Goal: Task Accomplishment & Management: Use online tool/utility

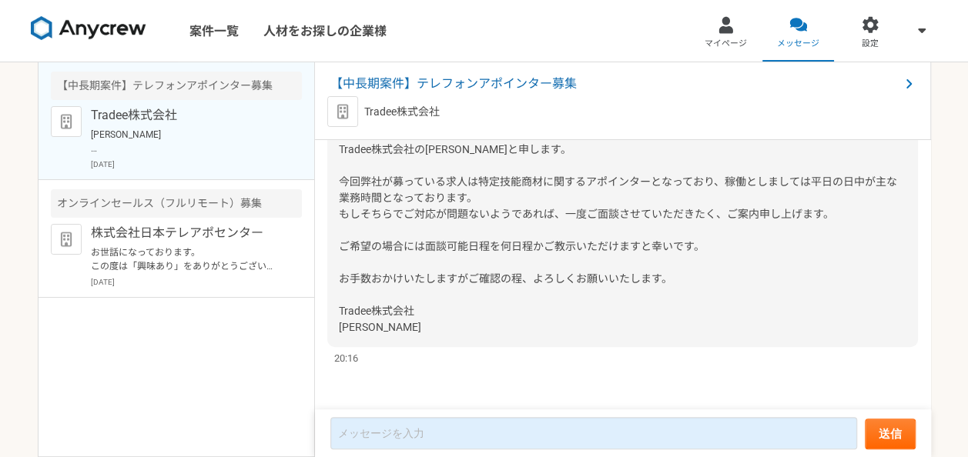
drag, startPoint x: 399, startPoint y: 223, endPoint x: 416, endPoint y: 239, distance: 23.4
click at [416, 239] on div "[PERSON_NAME] この度は弊社求人にご興味を持っていただきありがとうございます。 Tradee株式会社の[PERSON_NAME]と申します。 今回…" at bounding box center [622, 215] width 591 height 266
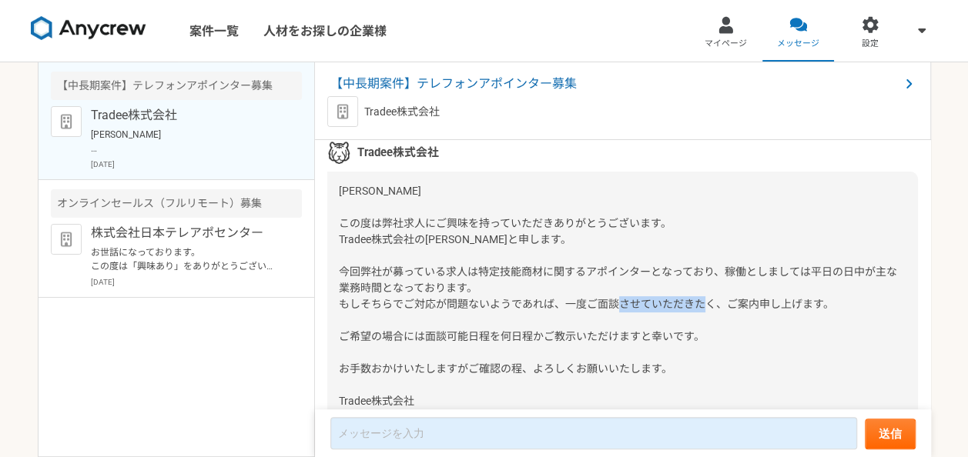
scroll to position [115, 0]
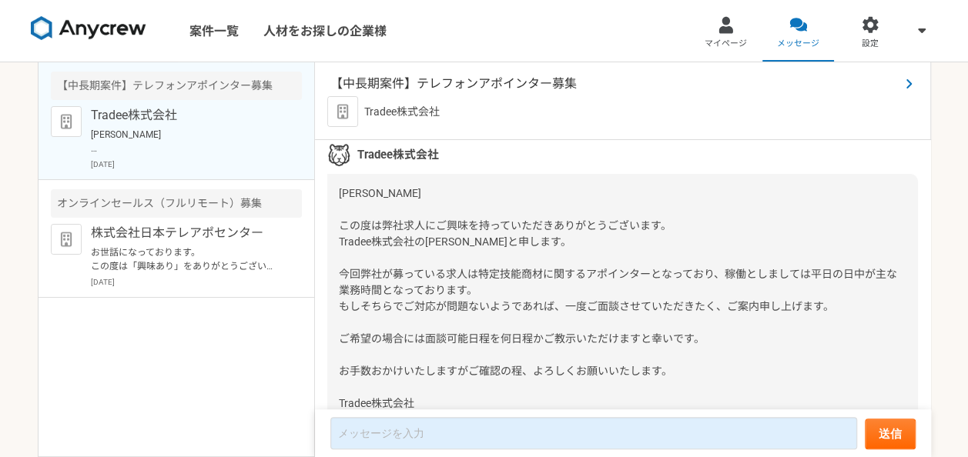
click at [434, 84] on span "【中長期案件】テレフォンアポインター募集" at bounding box center [614, 84] width 569 height 18
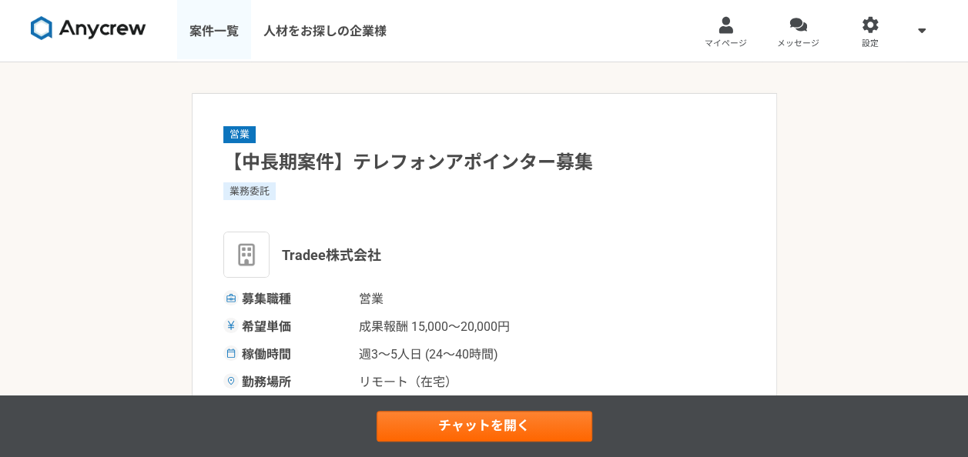
click at [214, 39] on link "案件一覧" at bounding box center [214, 31] width 74 height 62
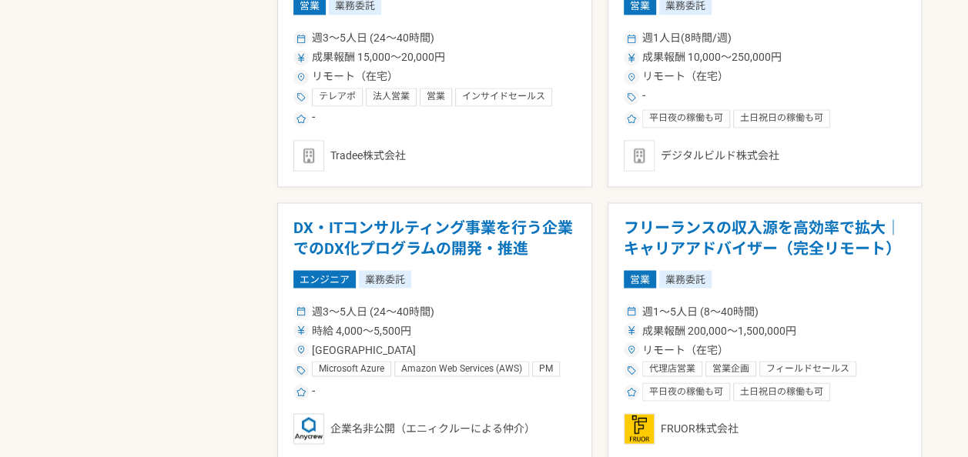
scroll to position [1232, 0]
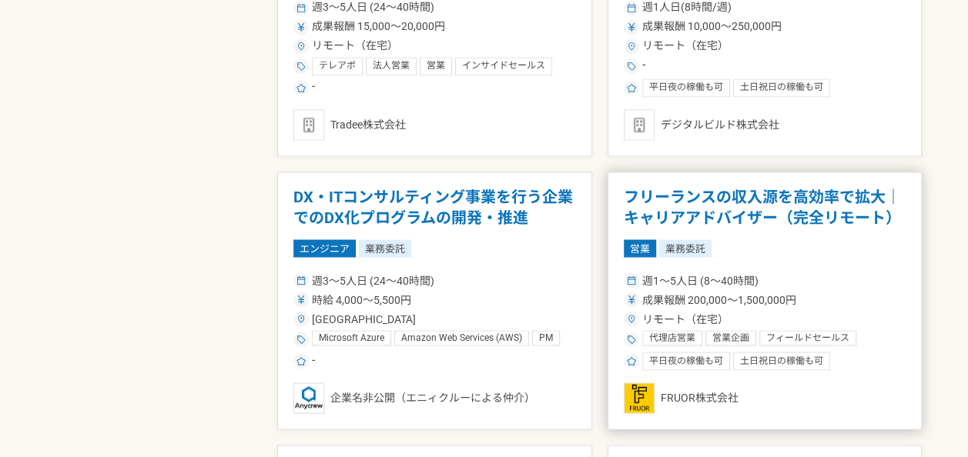
click at [705, 199] on h1 "フリーランスの収入源を高効率で拡大｜キャリアアドバイザー（完全リモート）" at bounding box center [765, 207] width 283 height 39
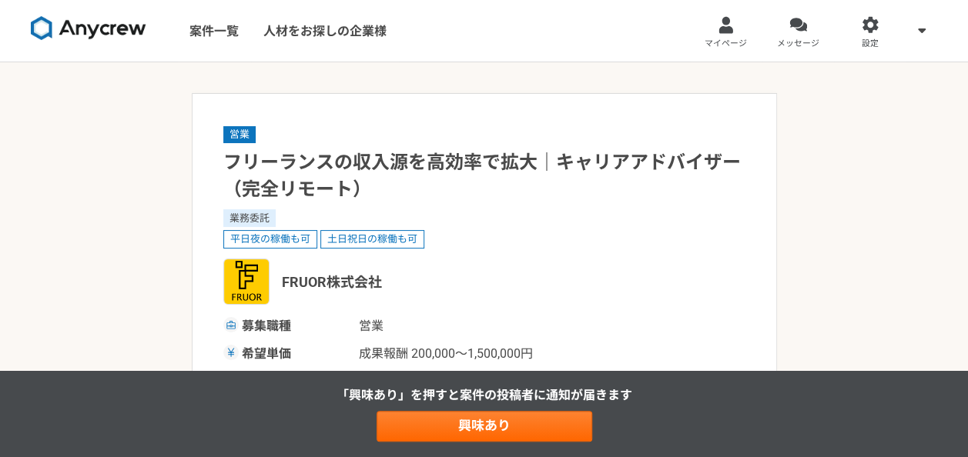
scroll to position [31, 0]
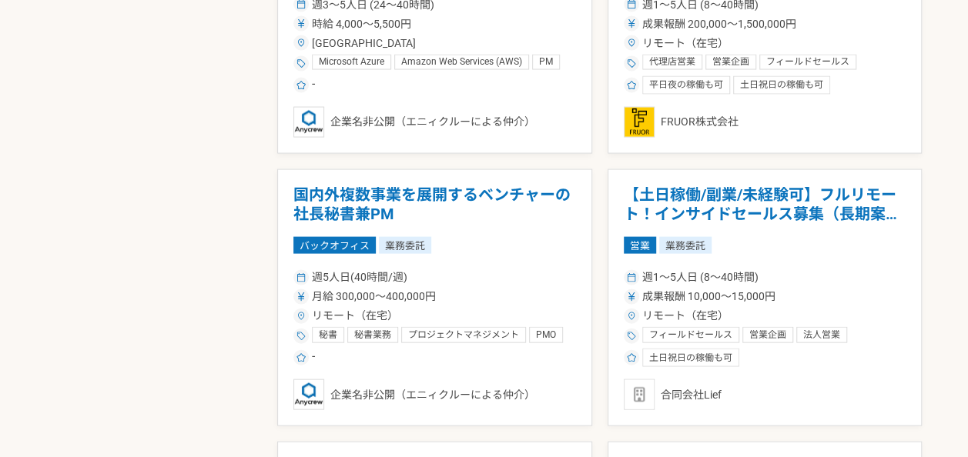
scroll to position [1509, 0]
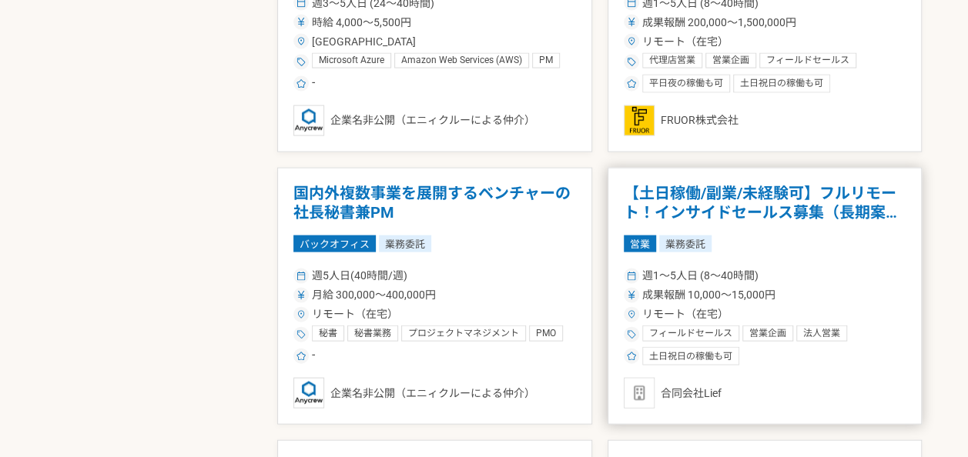
click at [715, 197] on h1 "【土日稼働/副業/未経験可】フルリモート！インサイドセールス募集（長期案件）" at bounding box center [765, 203] width 283 height 39
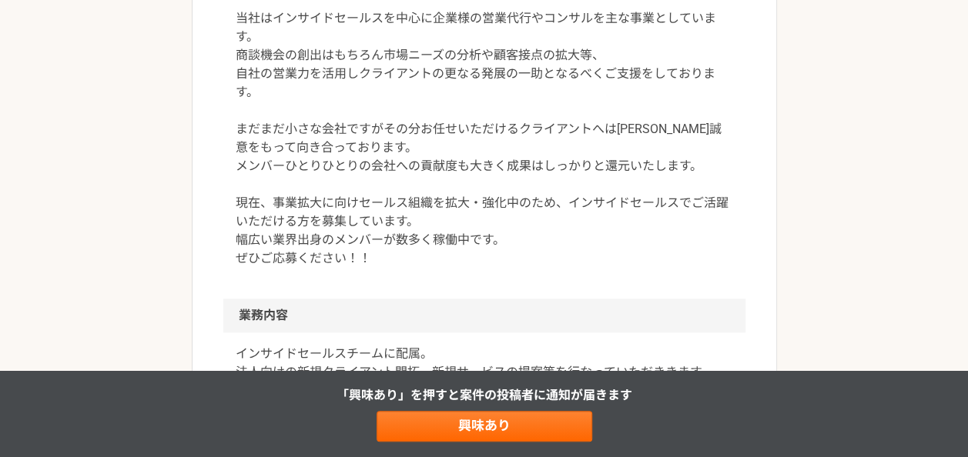
scroll to position [522, 0]
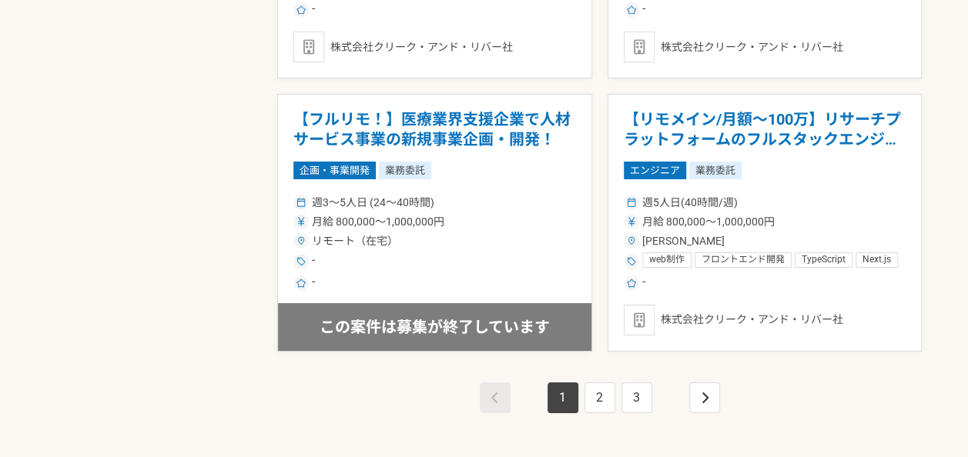
scroll to position [2679, 0]
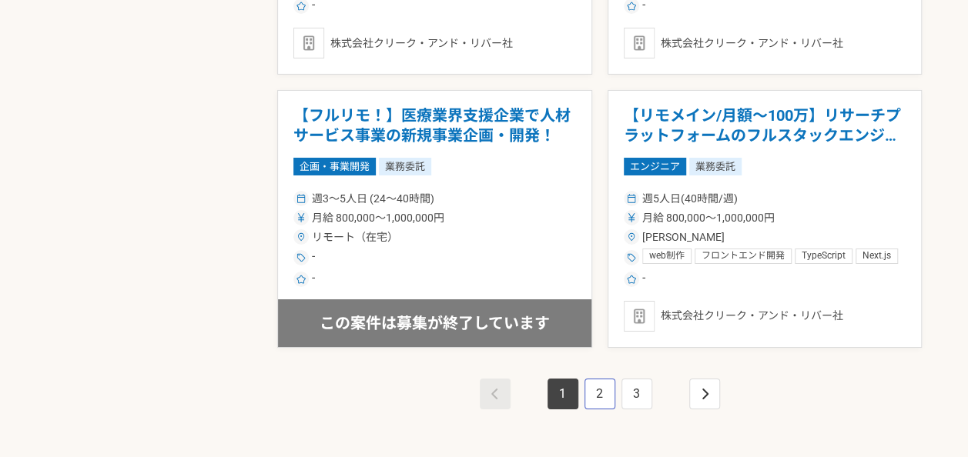
click at [595, 379] on link "2" at bounding box center [600, 394] width 31 height 31
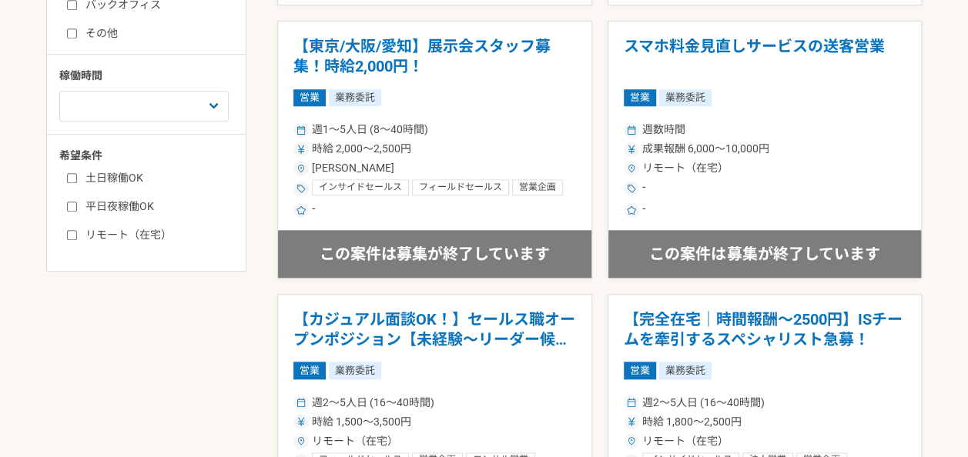
scroll to position [595, 0]
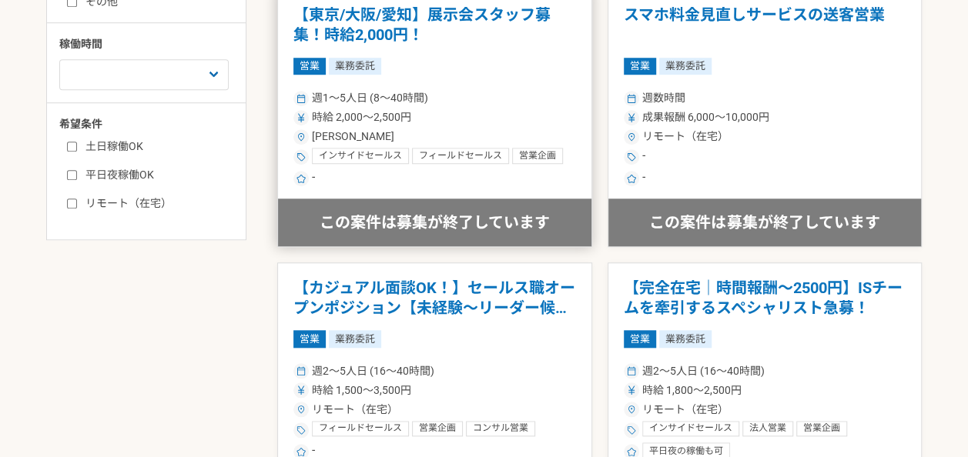
click at [386, 156] on span "インサイドセールス" at bounding box center [360, 156] width 83 height 12
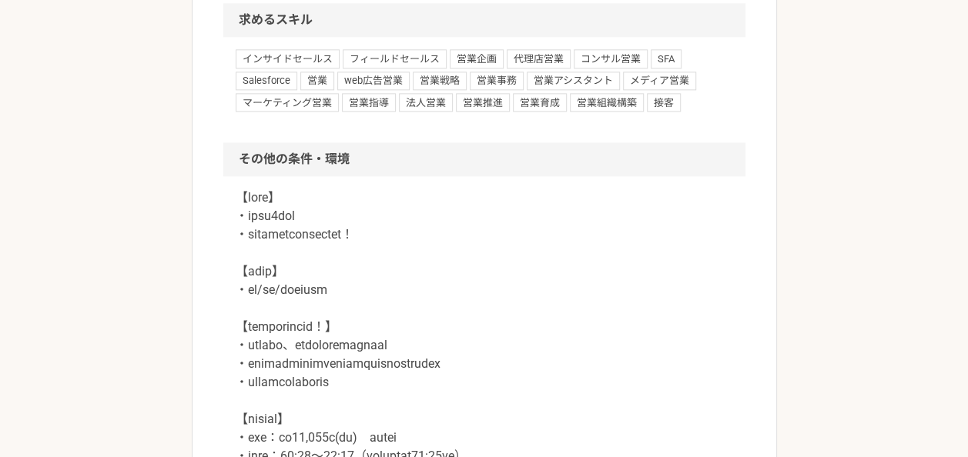
scroll to position [954, 0]
click at [307, 60] on span "インサイドセールス" at bounding box center [288, 60] width 104 height 18
drag, startPoint x: 246, startPoint y: 55, endPoint x: 330, endPoint y: 60, distance: 83.3
click at [330, 60] on span "インサイドセールス" at bounding box center [288, 60] width 104 height 18
copy span "インサイドセールス"
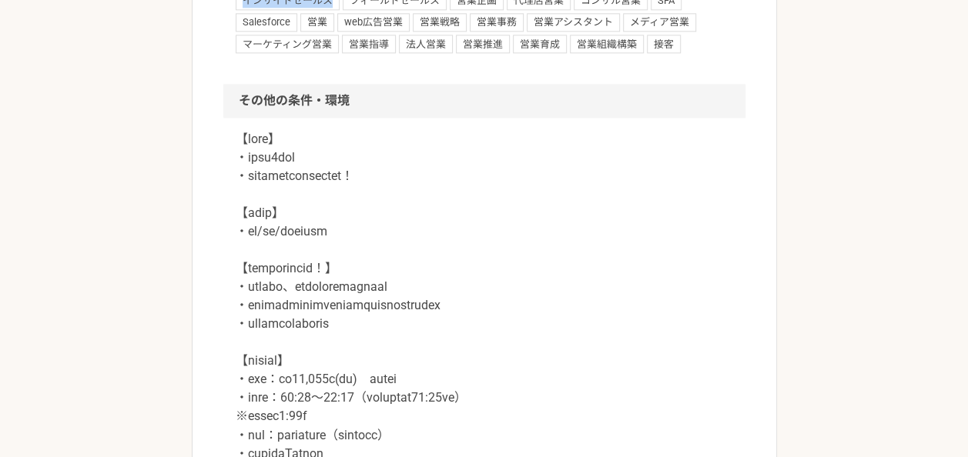
scroll to position [1016, 0]
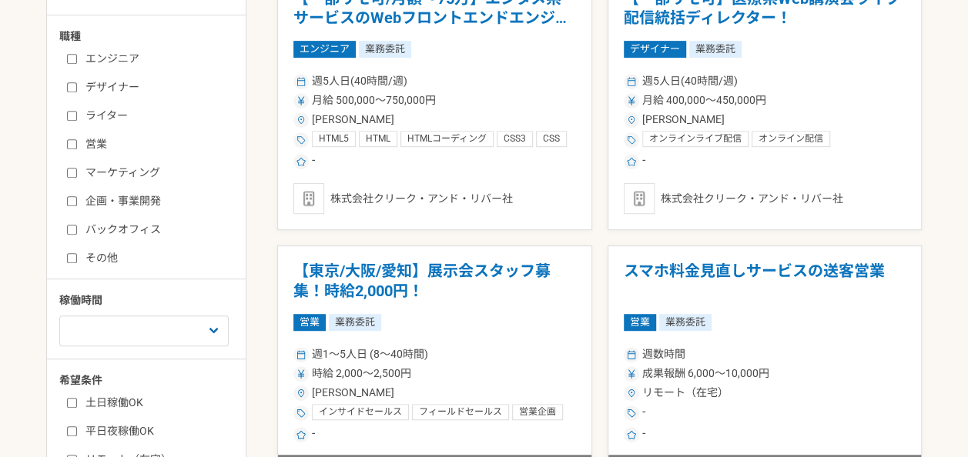
scroll to position [370, 0]
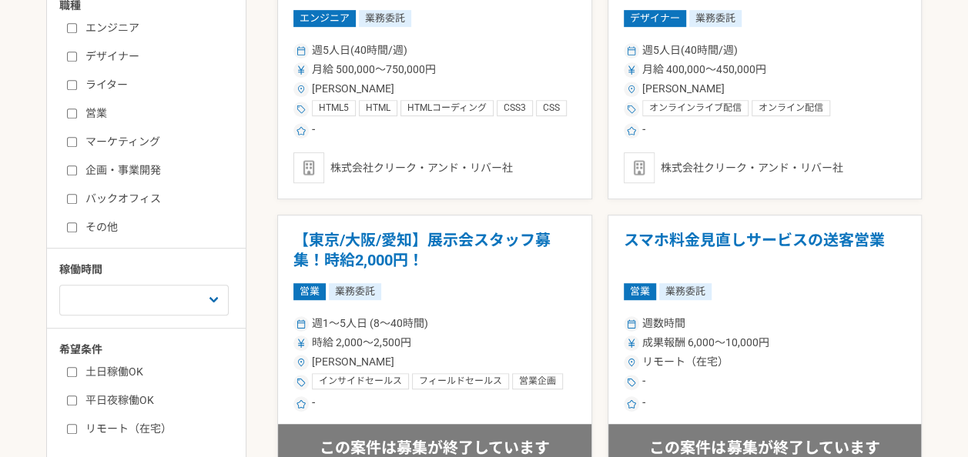
click at [108, 116] on label "営業" at bounding box center [155, 114] width 177 height 16
click at [77, 116] on input "営業" at bounding box center [72, 114] width 10 height 10
checkbox input "true"
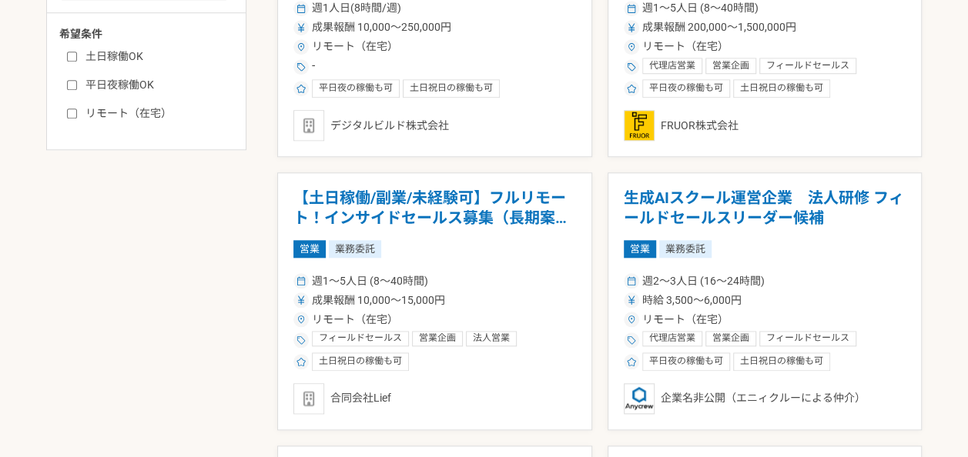
scroll to position [709, 0]
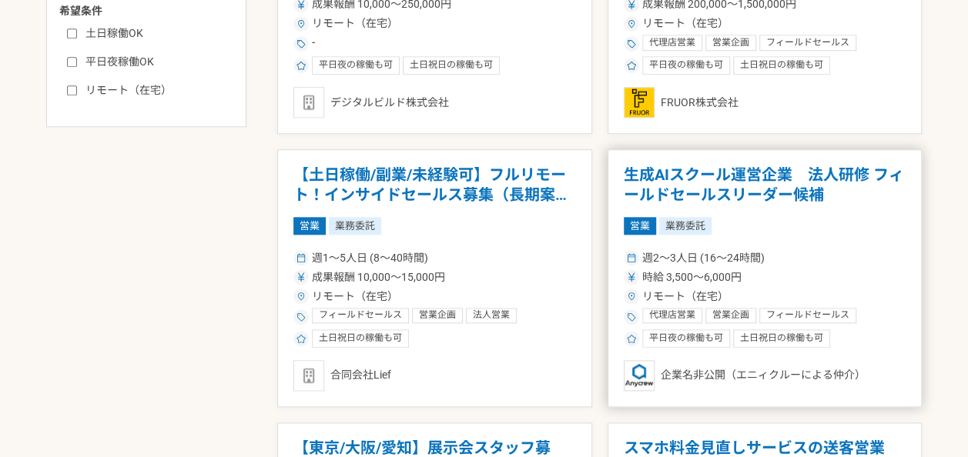
click at [668, 185] on h1 "生成AIスクール運営企業　法人研修 フィールドセールスリーダー候補" at bounding box center [765, 185] width 283 height 39
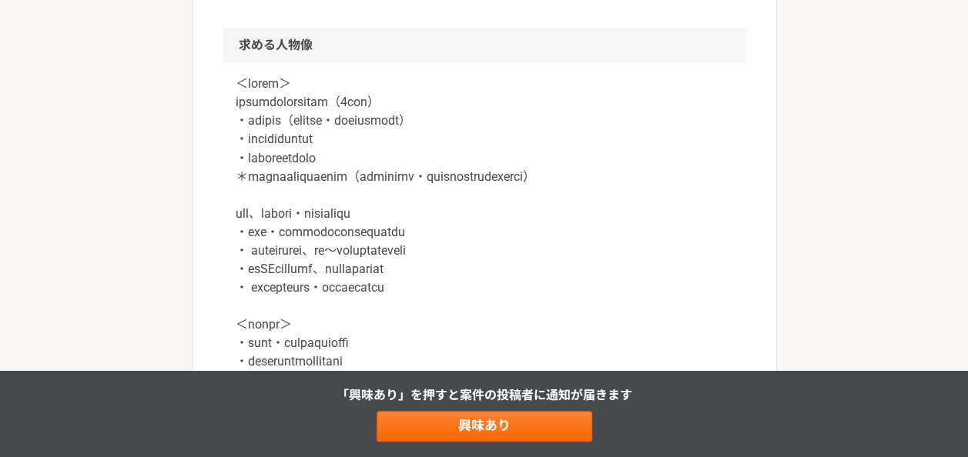
scroll to position [1328, 0]
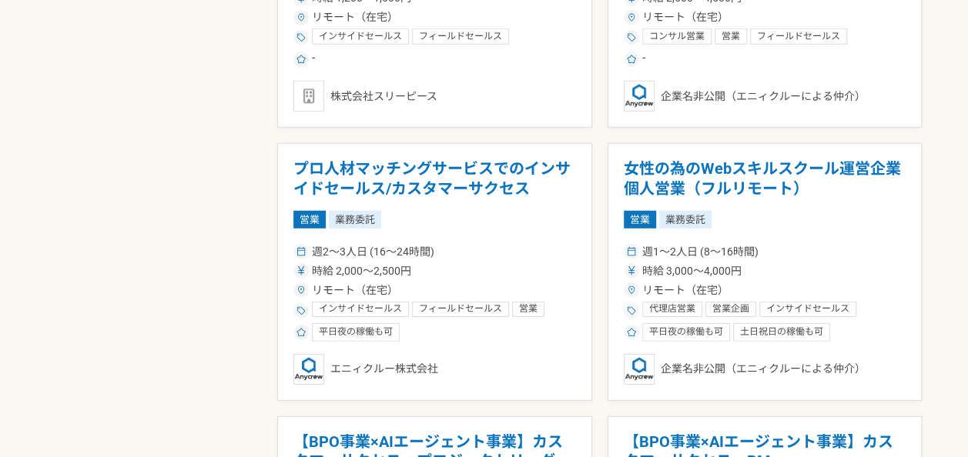
scroll to position [2072, 0]
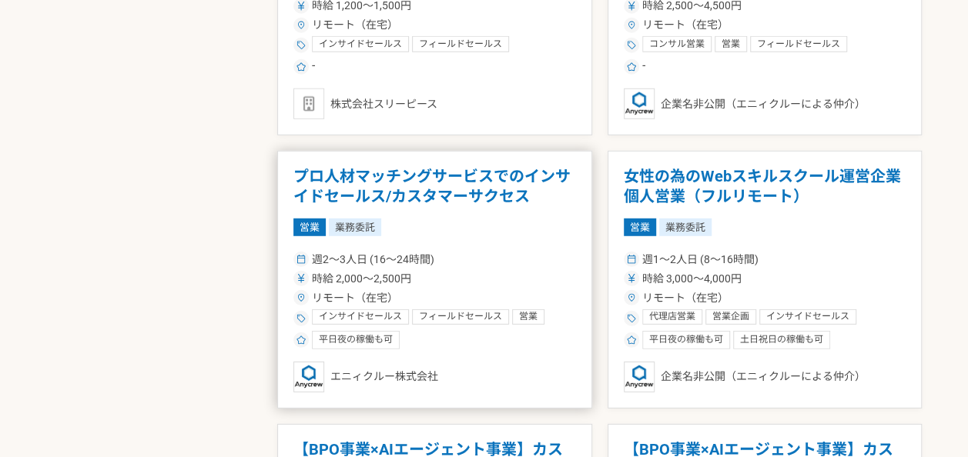
click at [461, 194] on h1 "プロ人材マッチングサービスでのインサイドセールス/カスタマーサクセス" at bounding box center [434, 186] width 283 height 39
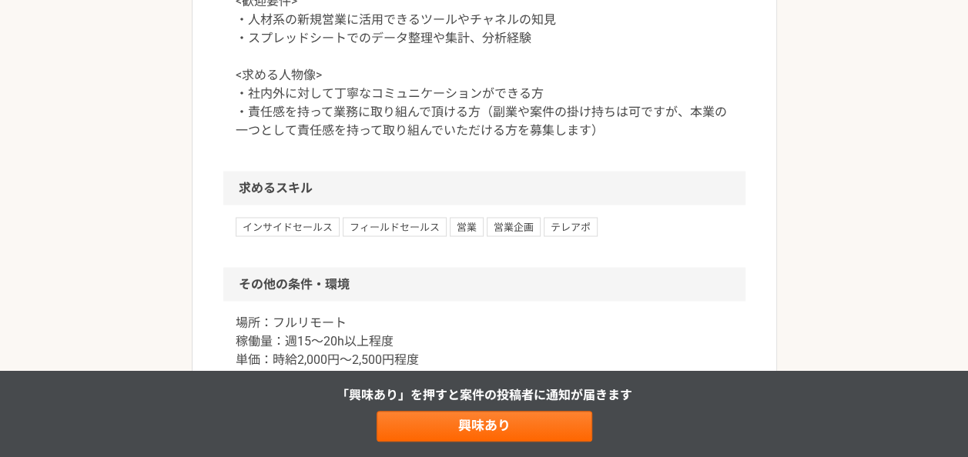
scroll to position [1263, 0]
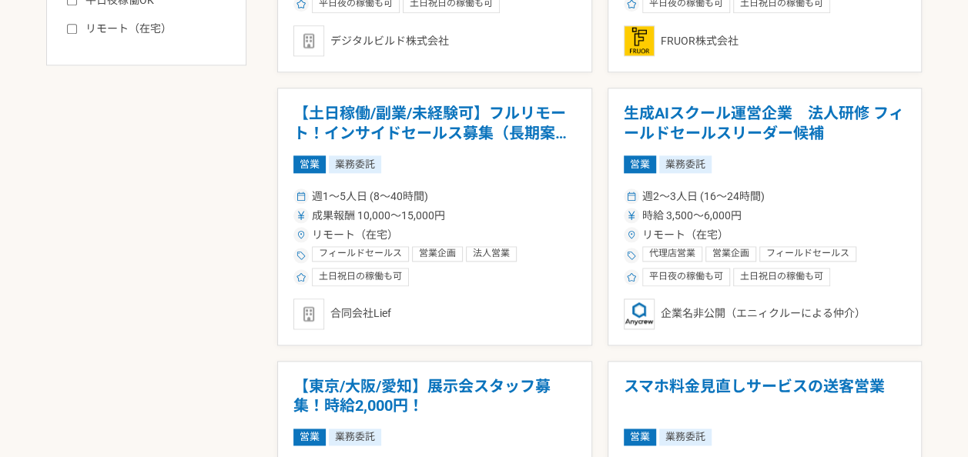
scroll to position [801, 0]
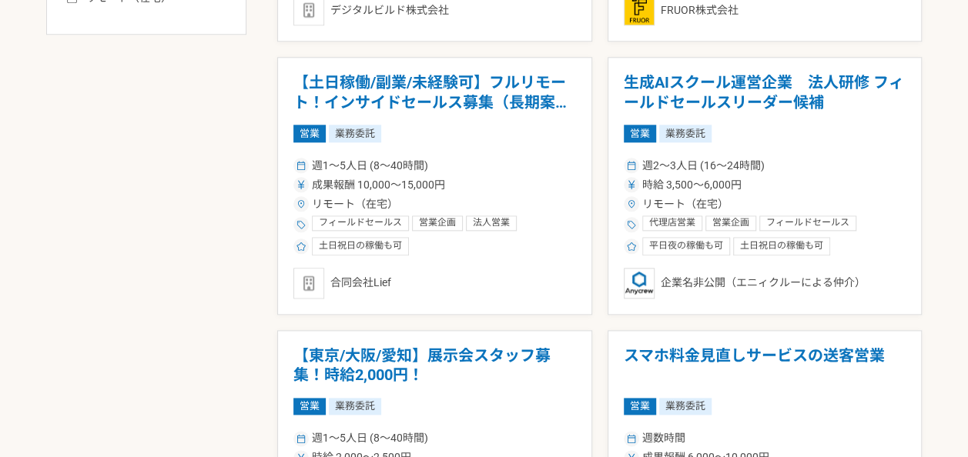
click at [333, 76] on h1 "【土日稼働/副業/未経験可】フルリモート！インサイドセールス募集（長期案件）" at bounding box center [434, 92] width 283 height 39
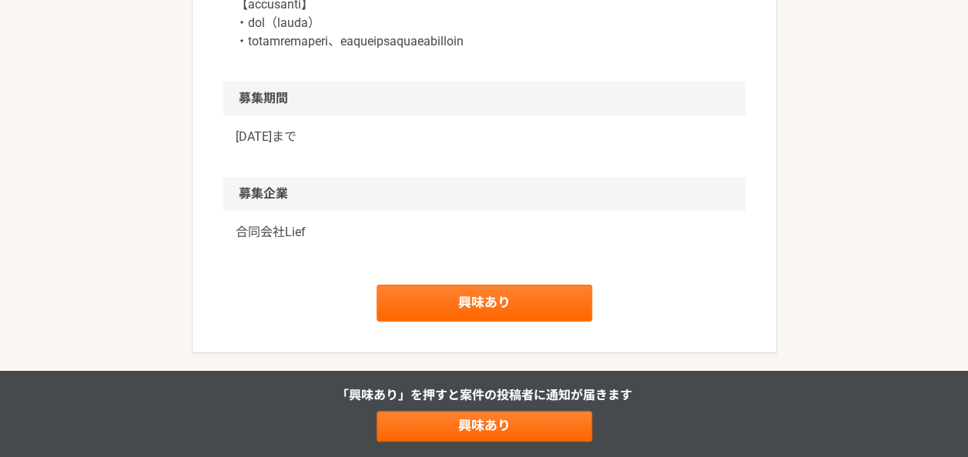
scroll to position [2372, 0]
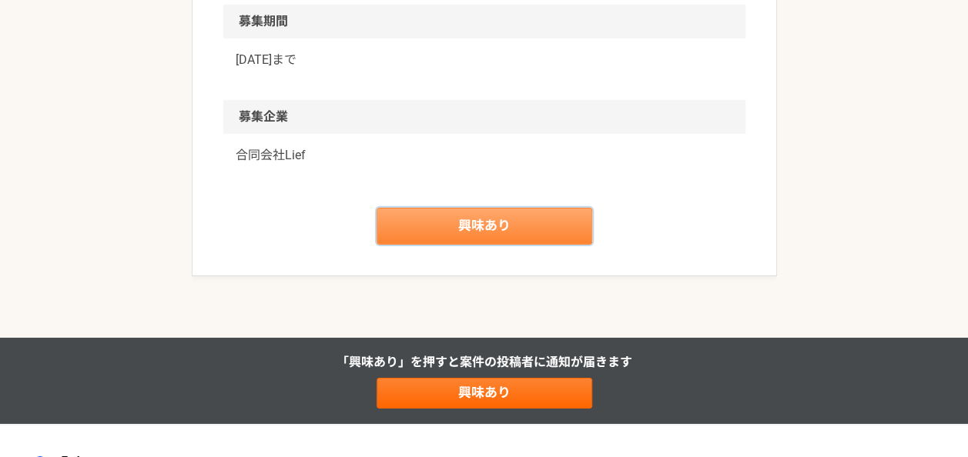
click at [429, 226] on link "興味あり" at bounding box center [485, 226] width 216 height 37
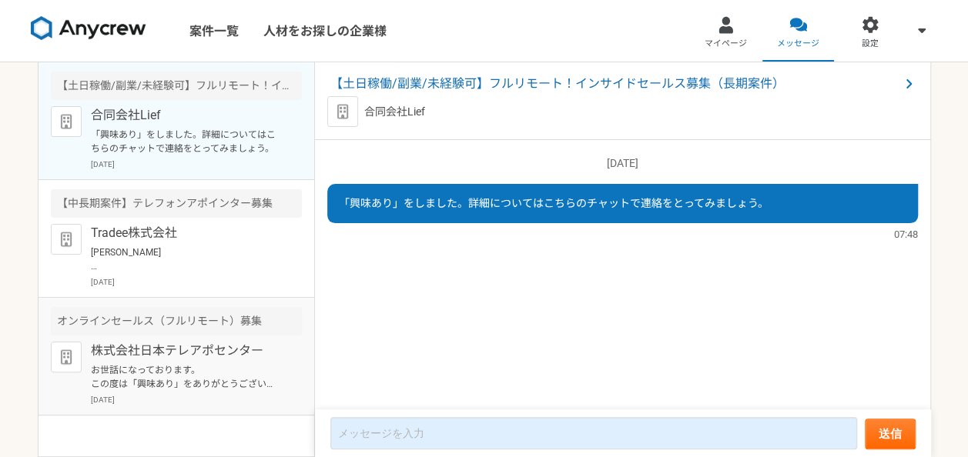
click at [214, 347] on p "株式会社日本テレアポセンター" at bounding box center [186, 351] width 190 height 18
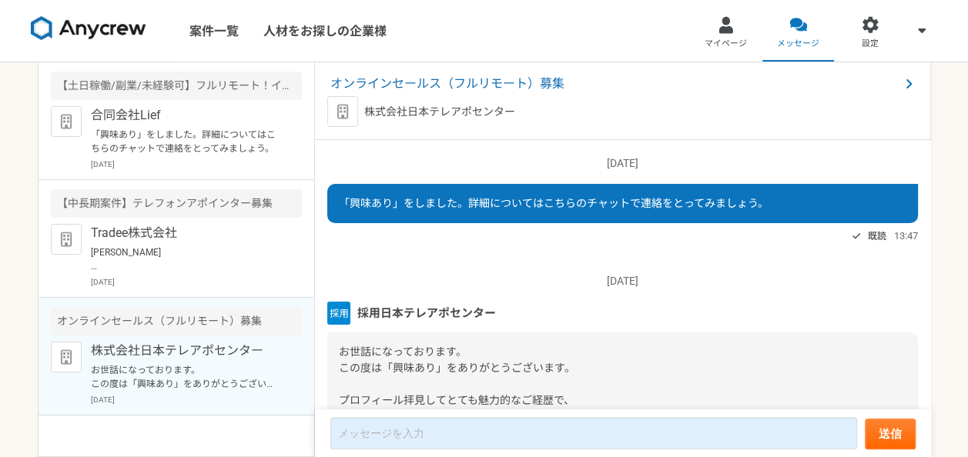
scroll to position [203, 0]
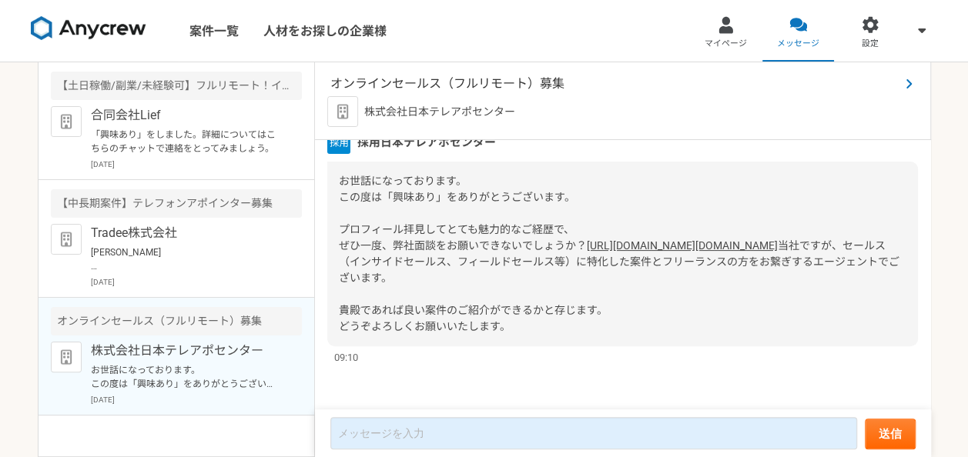
click at [437, 82] on span "オンラインセールス（フルリモート）募集" at bounding box center [614, 84] width 569 height 18
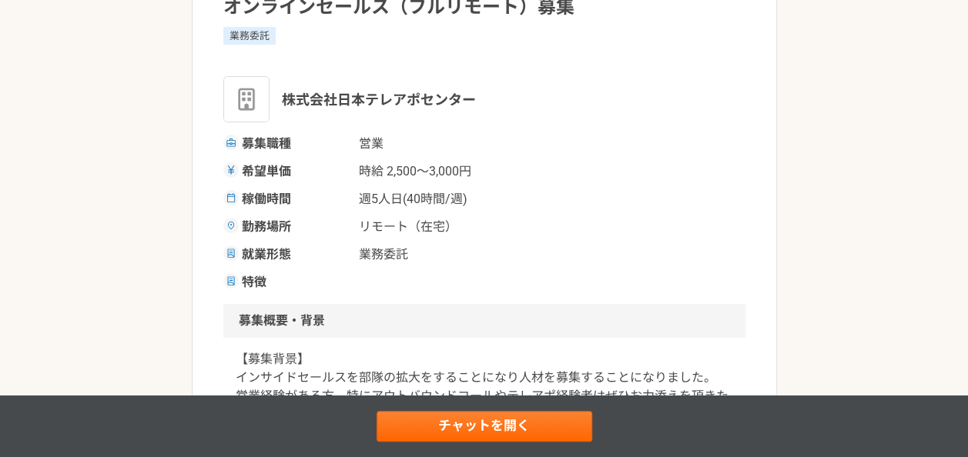
scroll to position [154, 0]
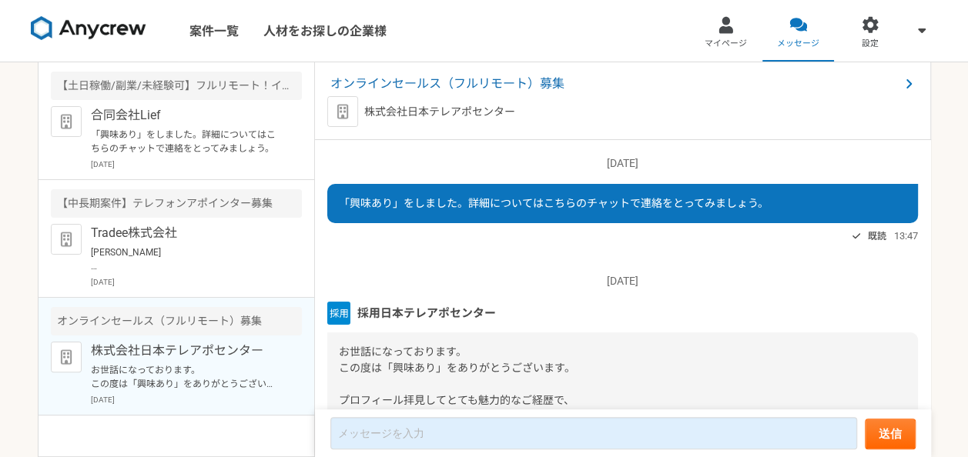
scroll to position [203, 0]
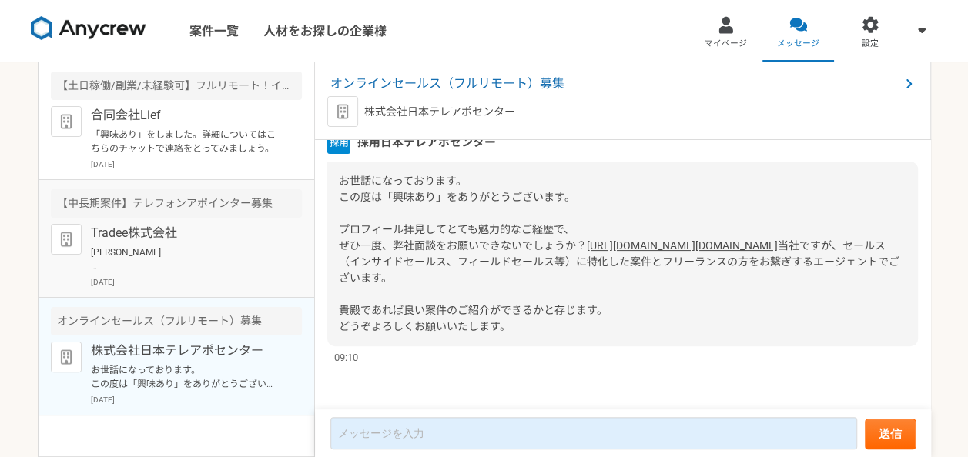
click at [177, 229] on p "Tradee株式会社" at bounding box center [186, 233] width 190 height 18
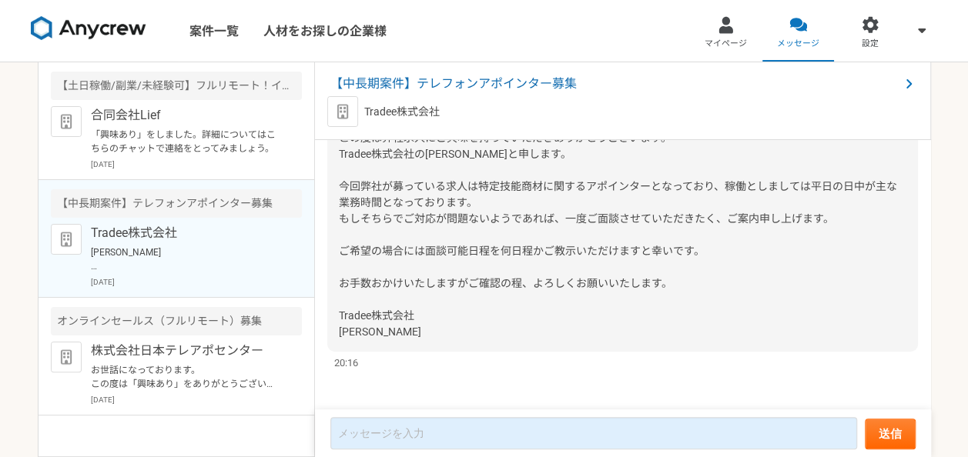
scroll to position [207, 0]
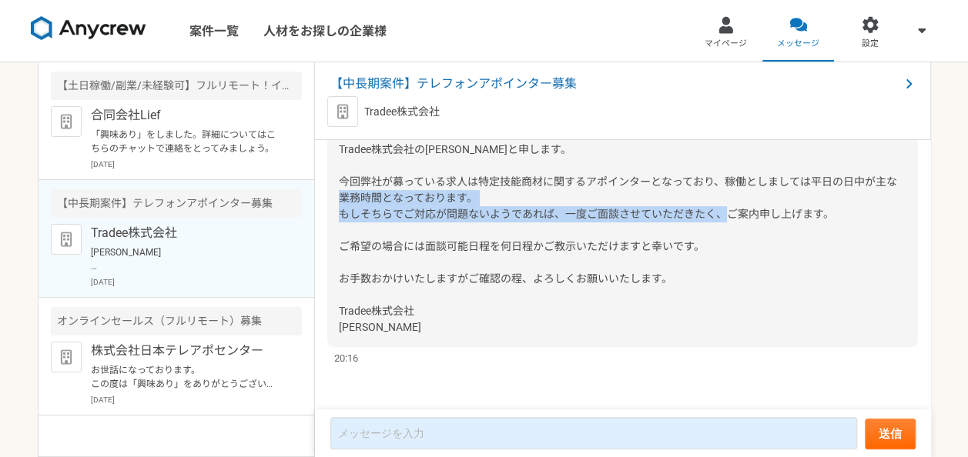
drag, startPoint x: 414, startPoint y: 213, endPoint x: 434, endPoint y: 246, distance: 38.5
click at [434, 246] on span "[PERSON_NAME] この度は弊社求人にご興味を持っていただきありがとうございます。 Tradee株式会社の[PERSON_NAME]と申します。 今回…" at bounding box center [618, 214] width 558 height 239
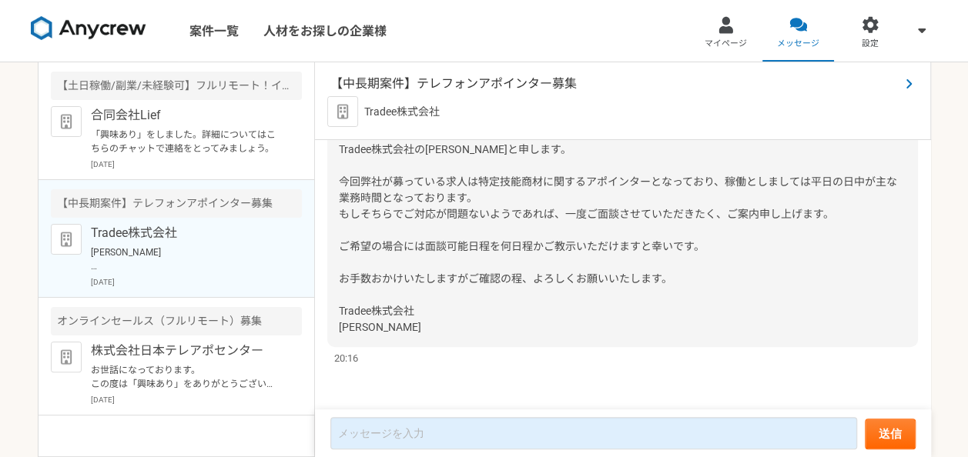
click at [430, 88] on span "【中長期案件】テレフォンアポインター募集" at bounding box center [614, 84] width 569 height 18
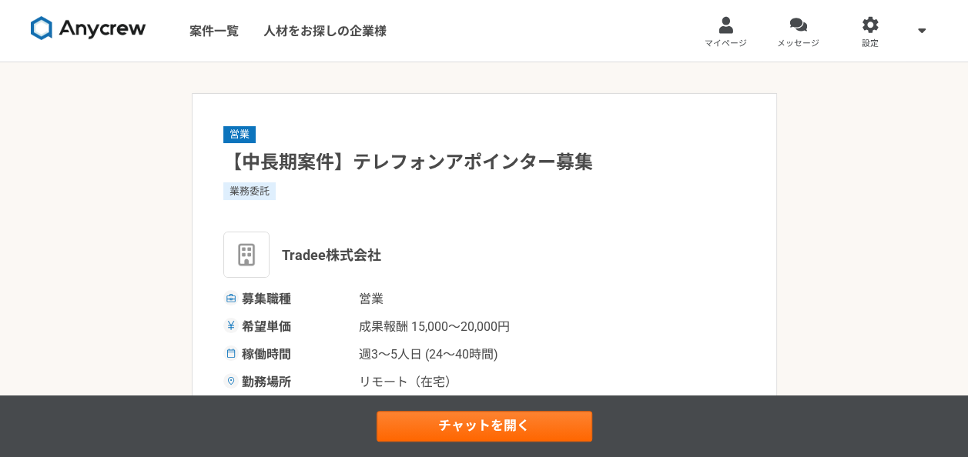
click at [442, 133] on div "営業 【中長期案件】テレフォンアポインター募集 業務委託 Tradee株式会社 募集職種 営業 希望単価 成果報酬 15,000〜20,000円 稼働時間 週…" at bounding box center [484, 286] width 522 height 323
drag, startPoint x: 400, startPoint y: 259, endPoint x: 286, endPoint y: 245, distance: 115.6
click at [286, 245] on div "Tradee株式会社" at bounding box center [484, 255] width 522 height 46
copy span "radee株式会社"
